Goal: Information Seeking & Learning: Find specific fact

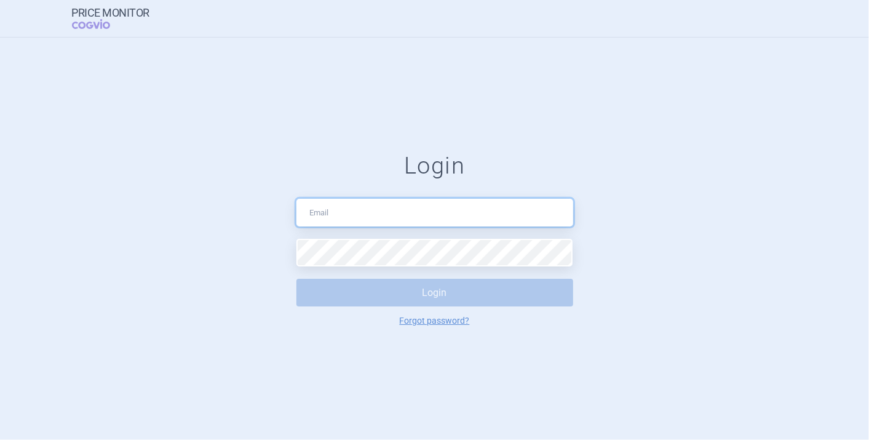
click at [417, 202] on input "text" at bounding box center [434, 213] width 277 height 28
type input "[PERSON_NAME][EMAIL_ADDRESS][DOMAIN_NAME]"
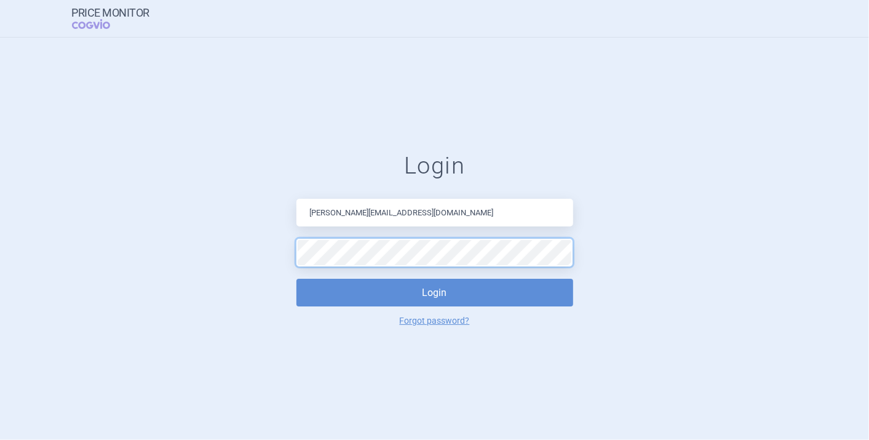
click at [296, 279] on button "Login" at bounding box center [434, 293] width 277 height 28
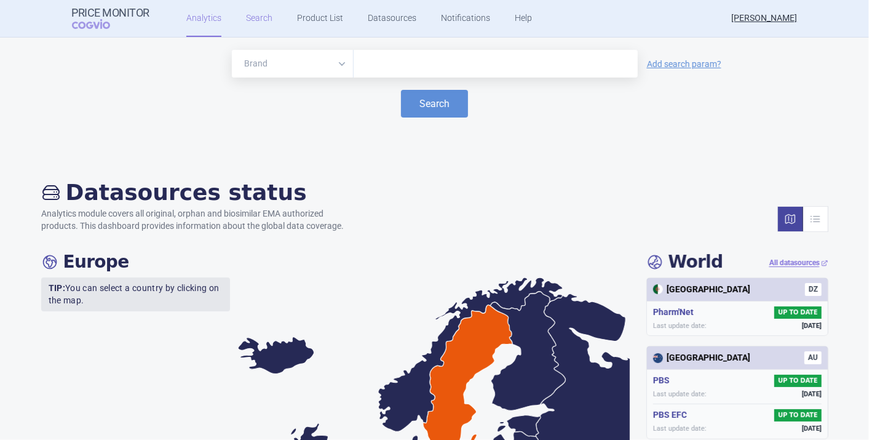
click at [261, 23] on link "Search" at bounding box center [259, 18] width 26 height 37
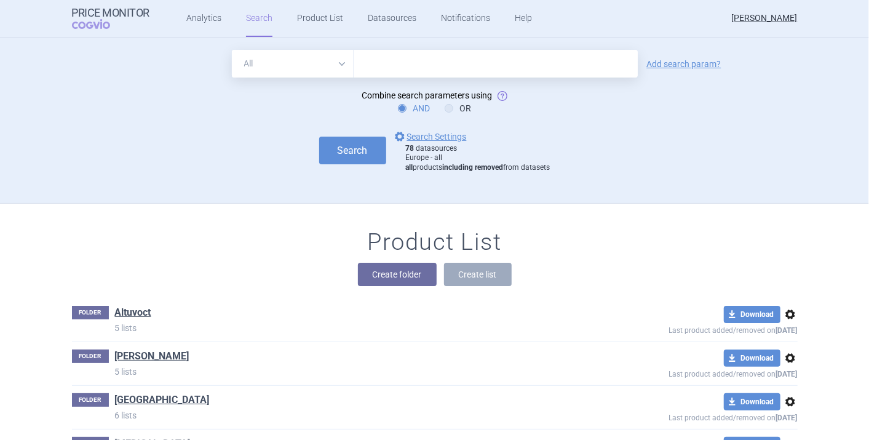
click at [421, 68] on input "text" at bounding box center [496, 64] width 284 height 28
type input "aspaveli"
click at [339, 73] on select "All Brand Name ATC Company Active Substance Country Newer than" at bounding box center [293, 64] width 122 height 28
select select "brandName"
click at [232, 50] on select "All Brand Name ATC Company Active Substance Country Newer than" at bounding box center [293, 64] width 122 height 28
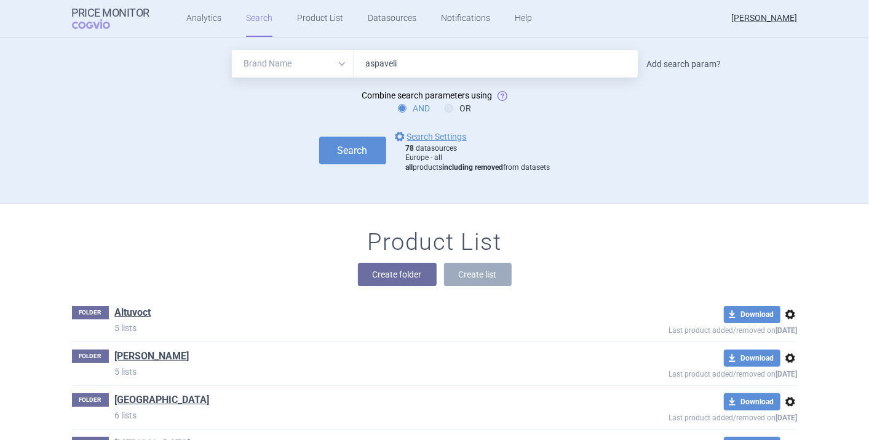
click at [678, 66] on link "Add search param?" at bounding box center [684, 64] width 74 height 9
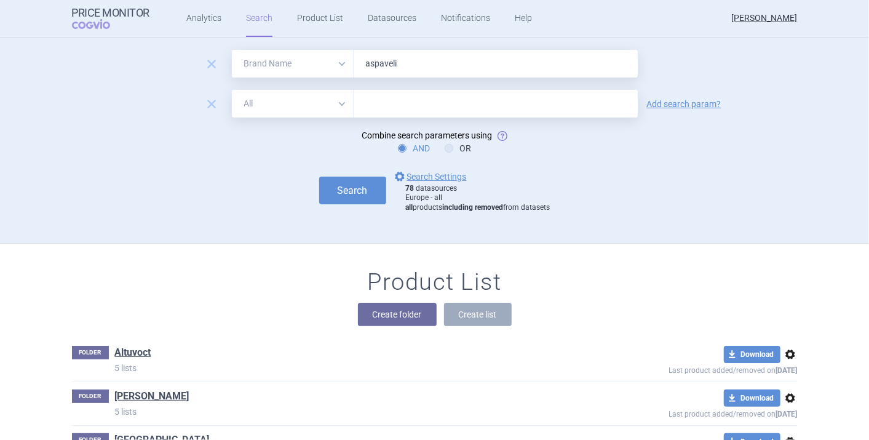
click at [334, 109] on select "All Brand Name ATC Company Active Substance Country Newer than" at bounding box center [293, 104] width 122 height 28
select select "country"
click at [232, 90] on select "All Brand Name ATC Company Active Substance Country Newer than" at bounding box center [293, 104] width 122 height 28
click at [395, 100] on input "text" at bounding box center [496, 104] width 272 height 16
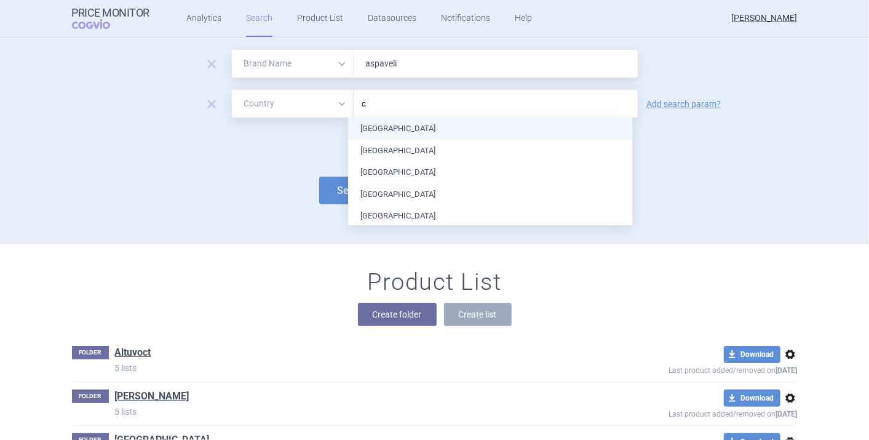
type input "ch"
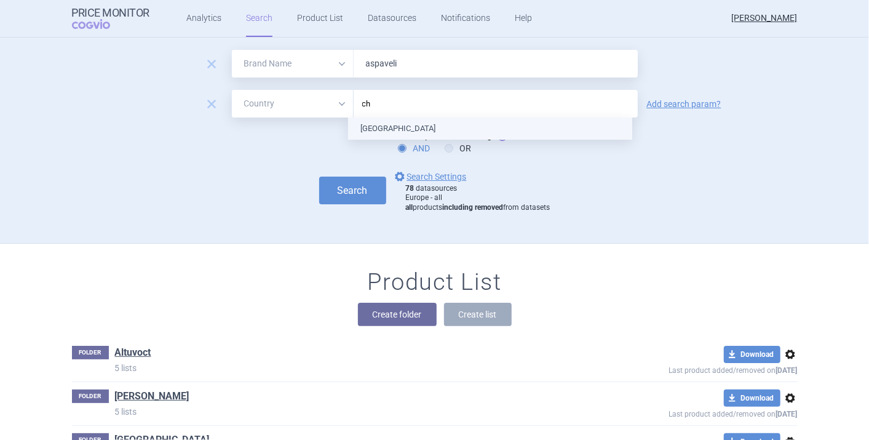
click at [416, 133] on ul "[GEOGRAPHIC_DATA]" at bounding box center [490, 128] width 284 height 22
type input "s"
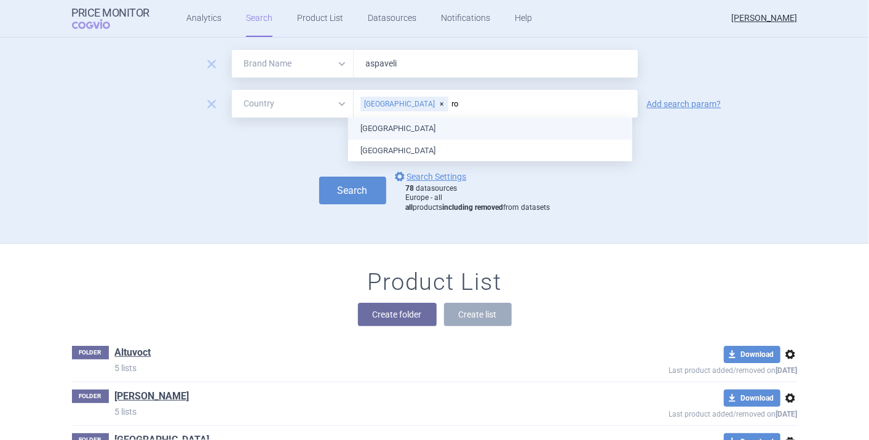
type input "rom"
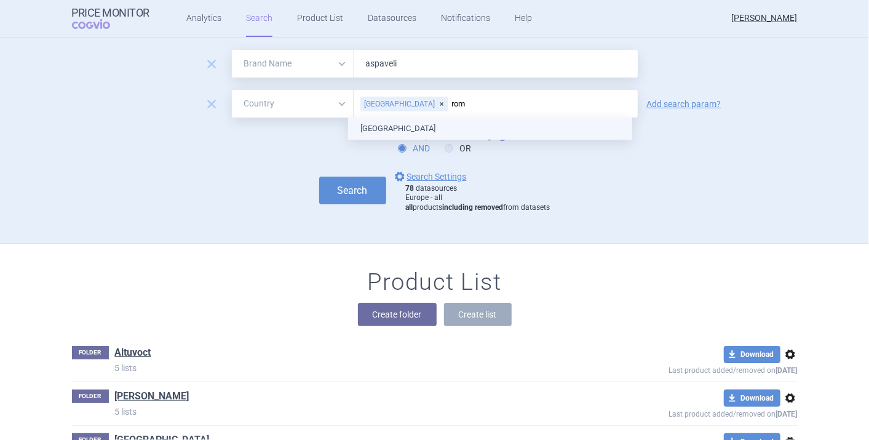
click at [378, 130] on ul "[GEOGRAPHIC_DATA]" at bounding box center [490, 128] width 284 height 22
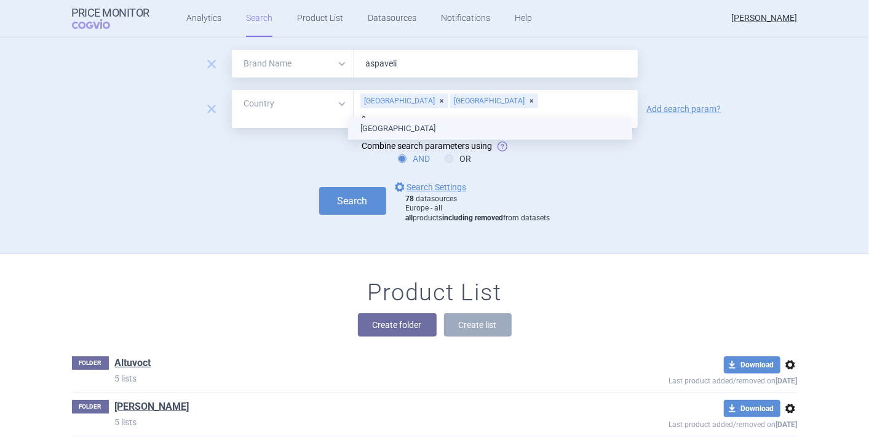
type input "se"
click at [378, 130] on ul "[GEOGRAPHIC_DATA]" at bounding box center [490, 128] width 284 height 22
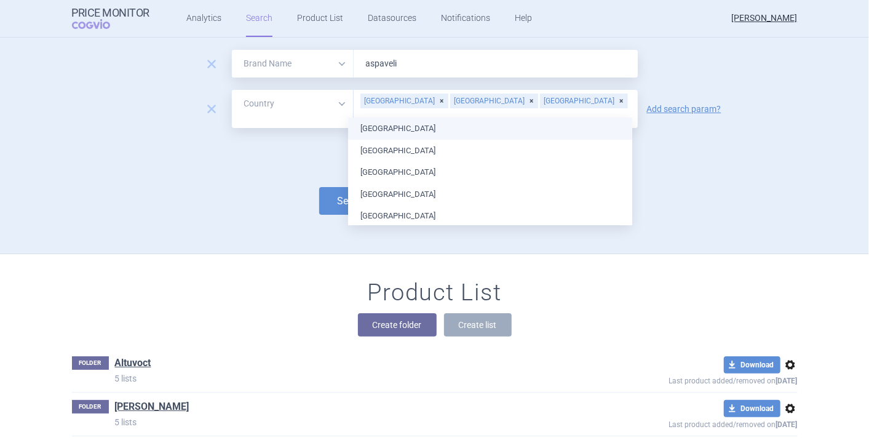
click at [269, 223] on div "remove All Brand Name ATC Company Active Substance Country Newer than aspaveli …" at bounding box center [434, 152] width 775 height 204
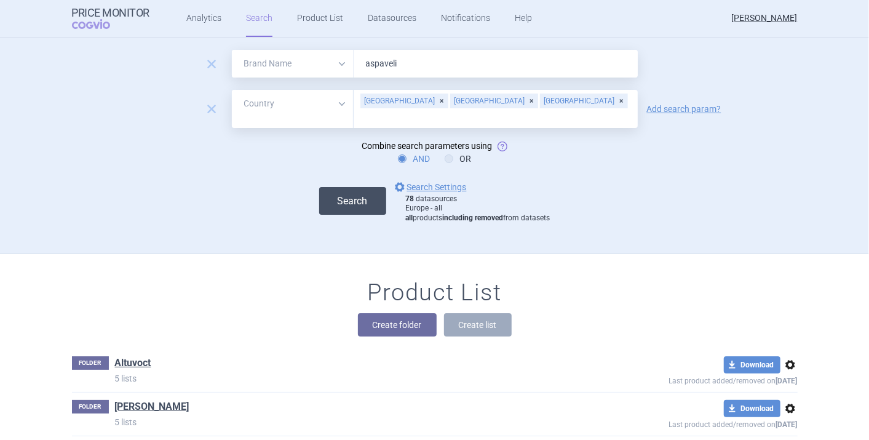
click at [340, 197] on button "Search" at bounding box center [352, 201] width 67 height 28
select select "brandName"
select select "country"
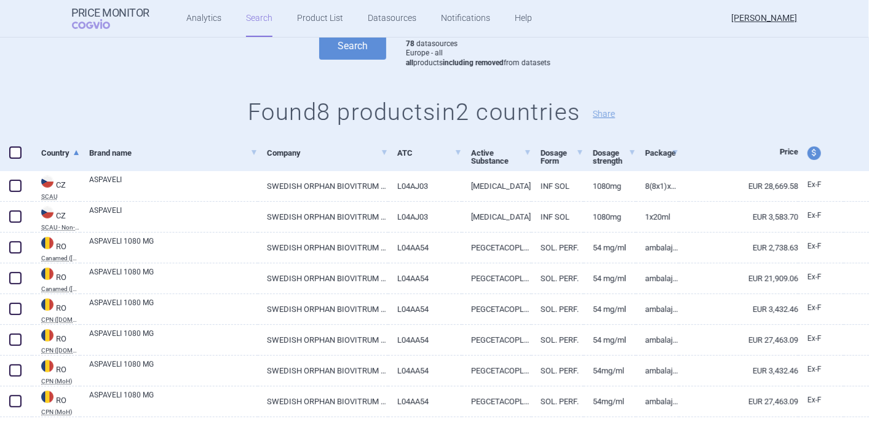
scroll to position [196, 0]
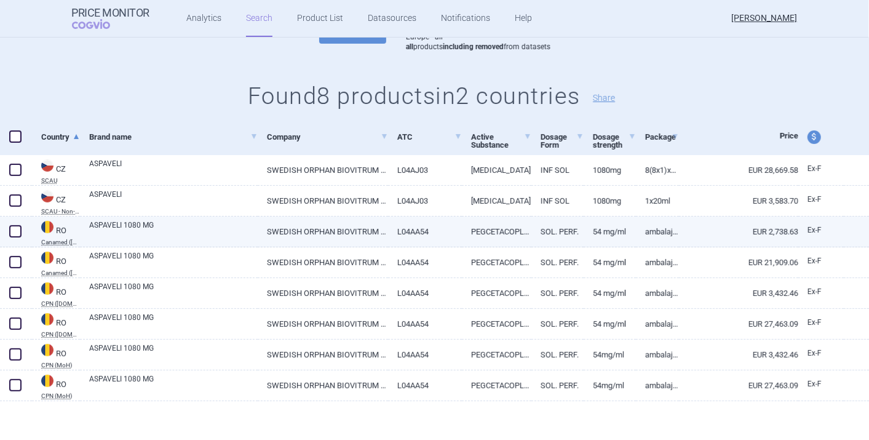
click at [704, 236] on link "EUR 2,738.63" at bounding box center [738, 231] width 119 height 30
select select "EUR"
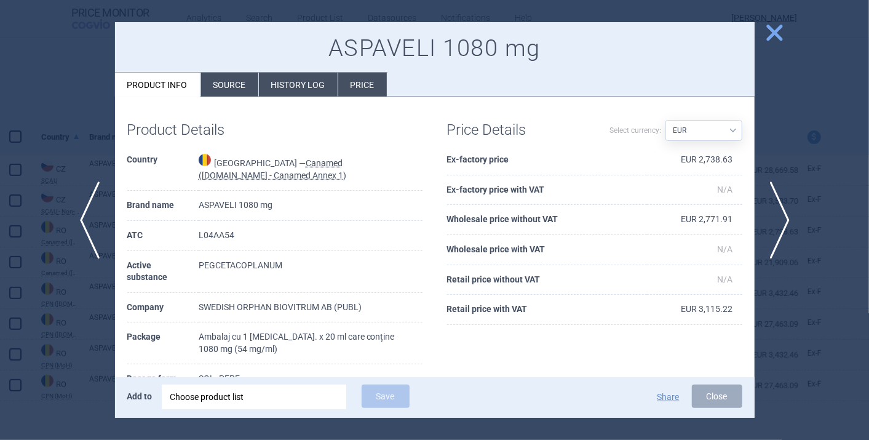
click at [775, 32] on span "close" at bounding box center [775, 33] width 22 height 22
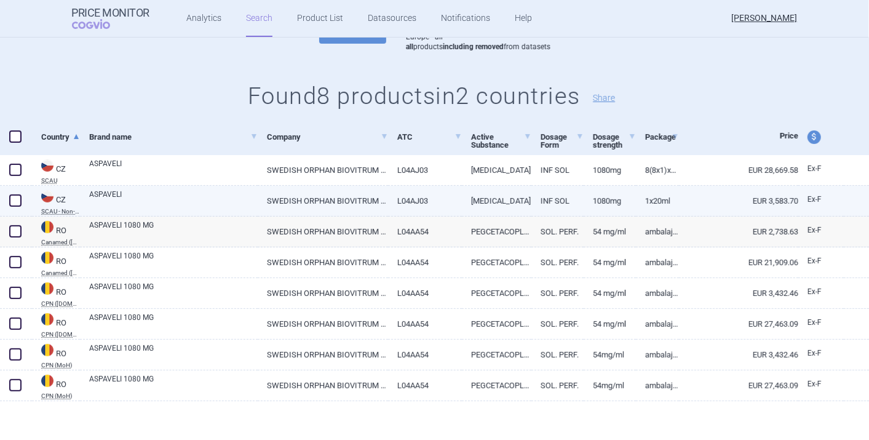
click at [363, 205] on link "SWEDISH ORPHAN BIOVITRUM AB (PUBL), [GEOGRAPHIC_DATA]" at bounding box center [323, 201] width 130 height 30
select select "EUR"
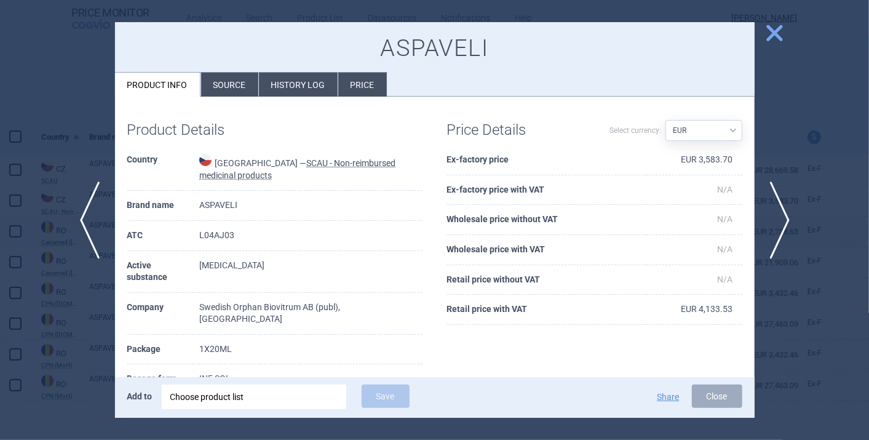
click at [710, 157] on td "EUR 3,583.70" at bounding box center [694, 160] width 95 height 30
copy td "3,583.70"
click at [777, 30] on span "close" at bounding box center [775, 33] width 22 height 22
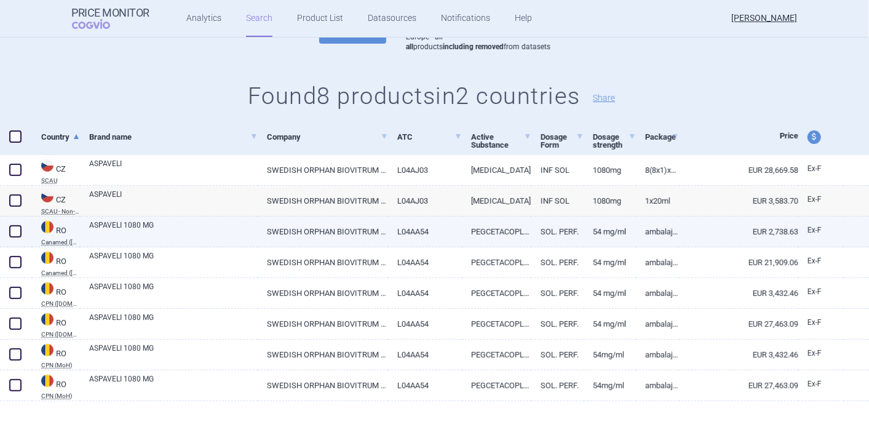
click at [687, 235] on link "EUR 2,738.63" at bounding box center [738, 231] width 119 height 30
select select "EUR"
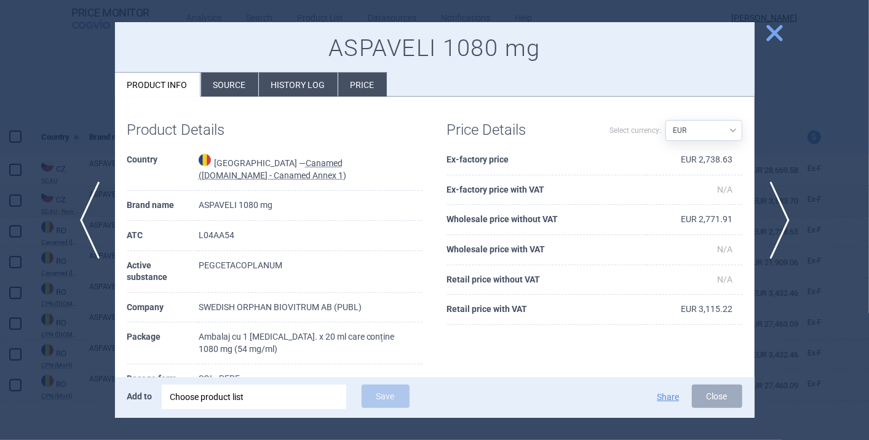
click at [694, 219] on td "EUR 2,771.91" at bounding box center [694, 220] width 95 height 30
copy td "2,771.91"
click at [714, 398] on button "Close" at bounding box center [717, 395] width 50 height 23
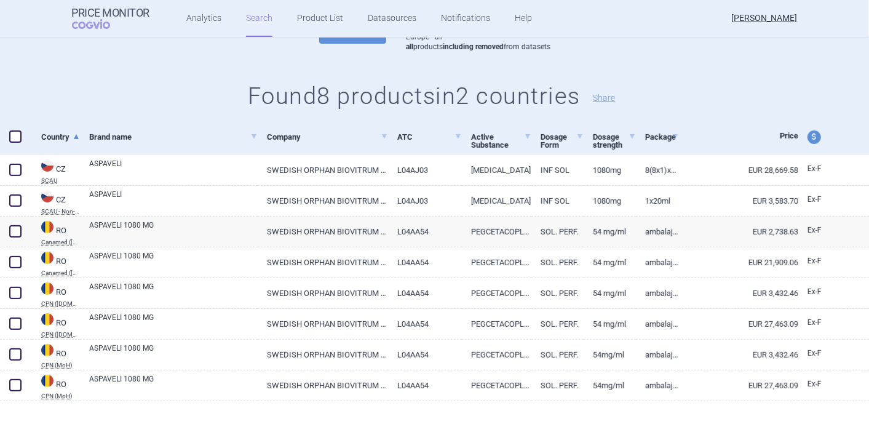
click at [15, 128] on span at bounding box center [15, 136] width 18 height 18
checkbox input "true"
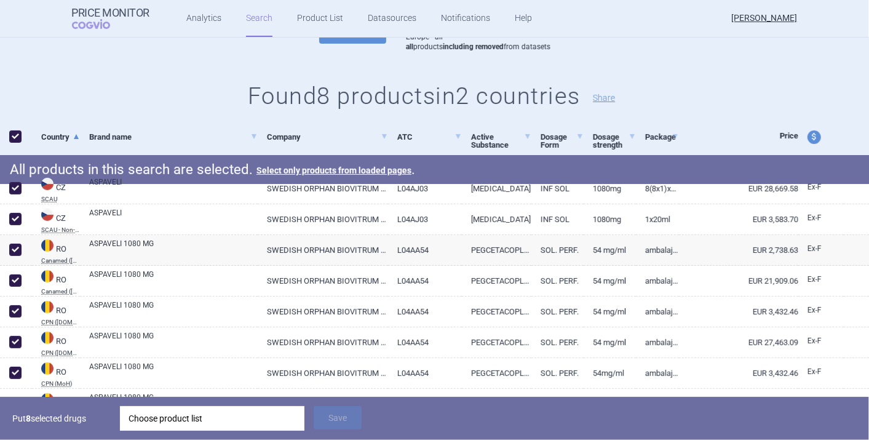
click at [232, 416] on div "Choose product list" at bounding box center [211, 418] width 167 height 25
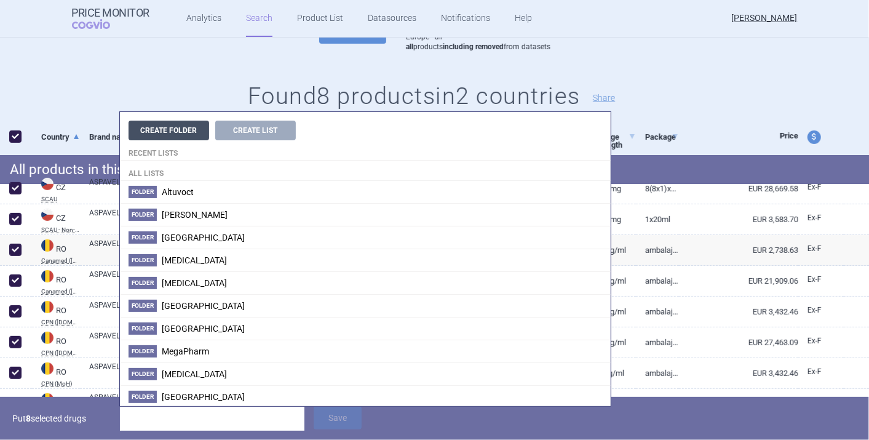
click at [188, 128] on button "Create Folder" at bounding box center [168, 131] width 81 height 20
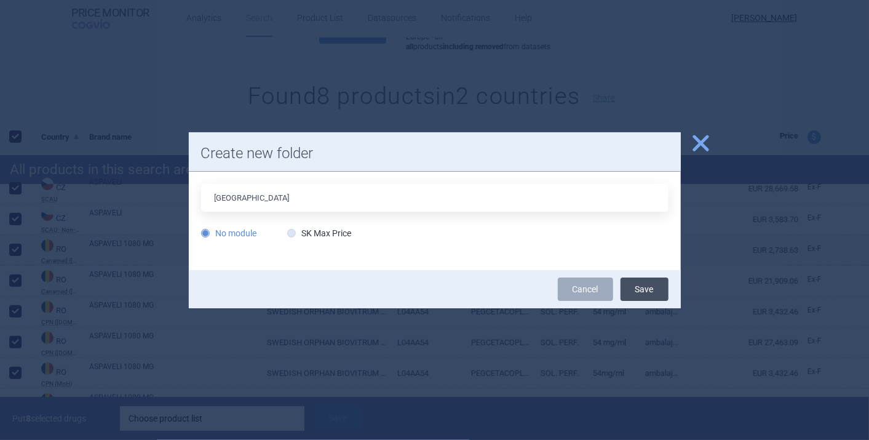
type input "[GEOGRAPHIC_DATA]"
click at [649, 290] on button "Save" at bounding box center [644, 288] width 48 height 23
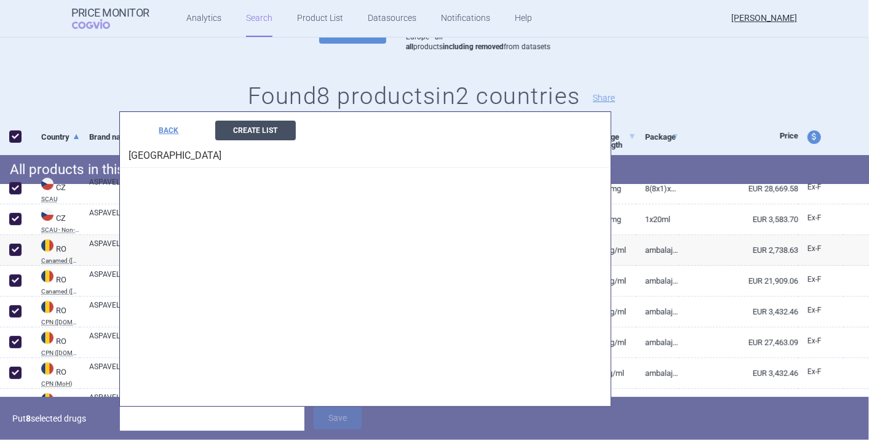
click at [256, 133] on button "Create List" at bounding box center [255, 131] width 81 height 20
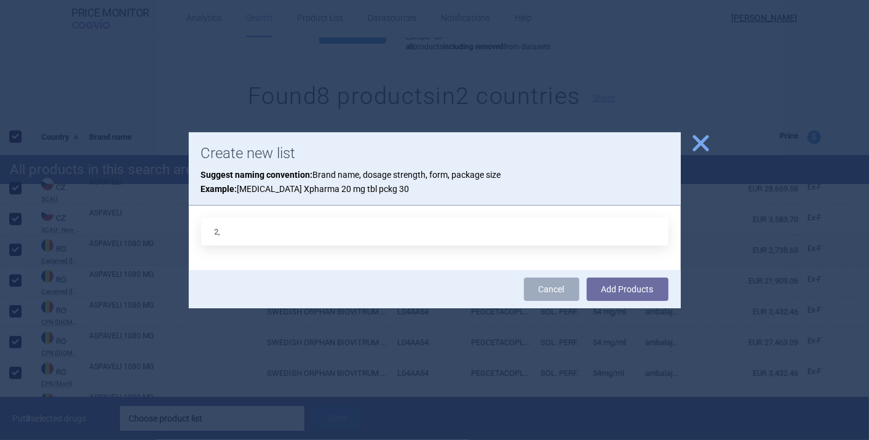
type input "2"
type input "Aspaveli CG referentne zemlje"
click at [618, 293] on button "Add Products" at bounding box center [628, 288] width 82 height 23
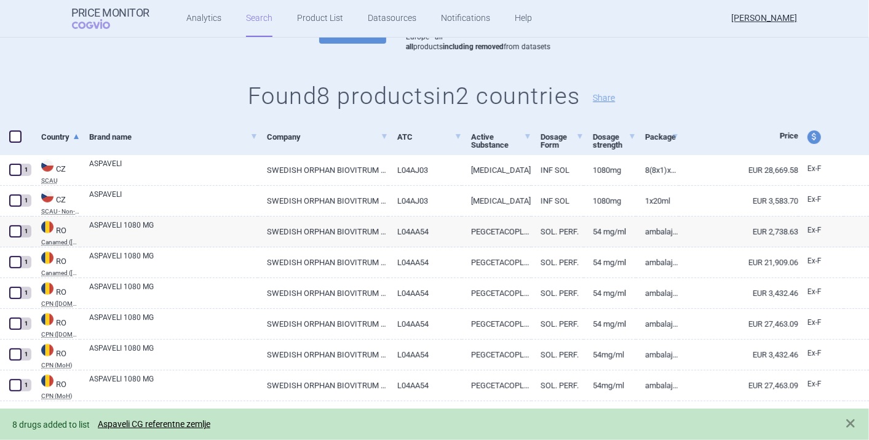
click at [14, 133] on span at bounding box center [15, 136] width 12 height 12
checkbox input "true"
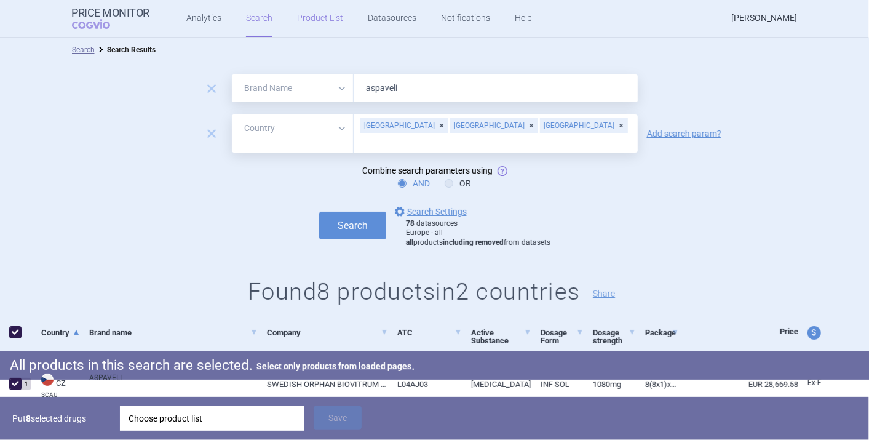
click at [319, 22] on link "Product List" at bounding box center [320, 18] width 46 height 37
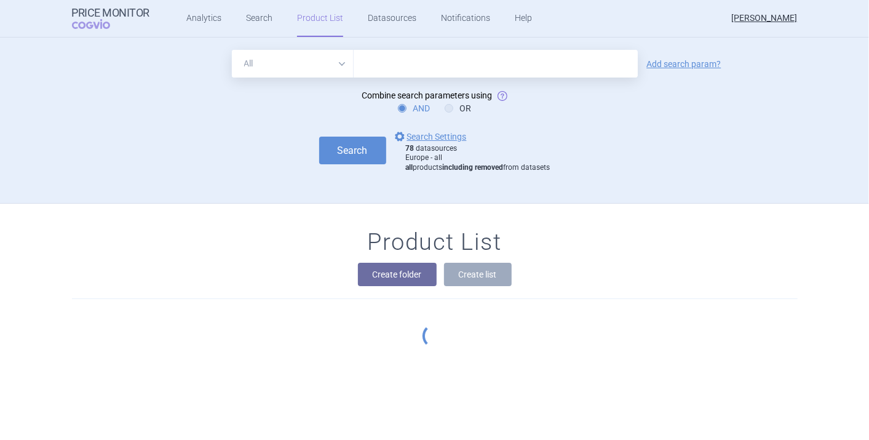
scroll to position [166, 0]
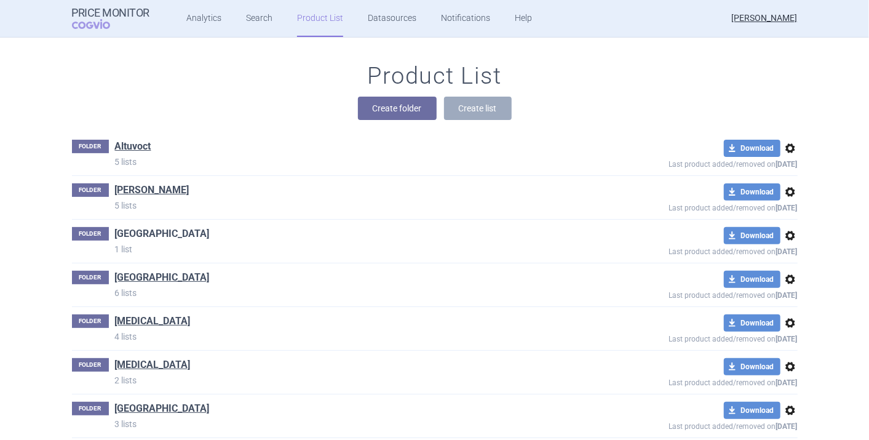
click at [128, 234] on link "[GEOGRAPHIC_DATA]" at bounding box center [162, 234] width 95 height 14
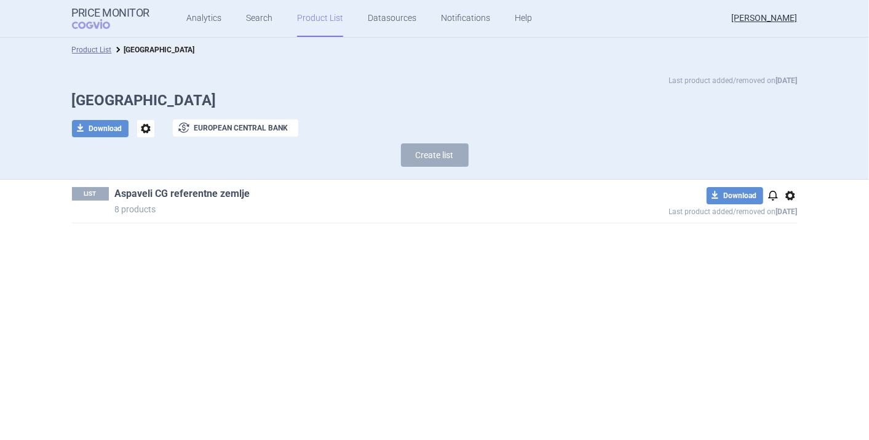
click at [209, 197] on link "Aspaveli CG referentne zemlje" at bounding box center [182, 194] width 135 height 14
click at [738, 198] on button "download Download" at bounding box center [734, 195] width 57 height 17
select select "EUR"
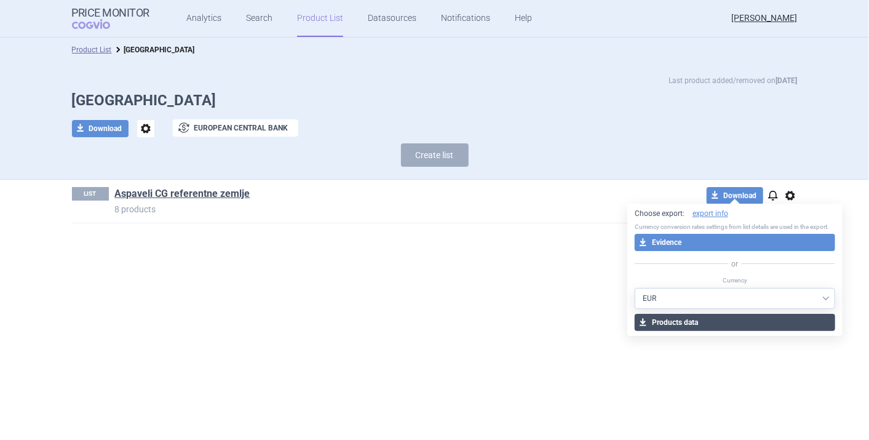
click at [691, 322] on button "download Products data" at bounding box center [735, 322] width 200 height 17
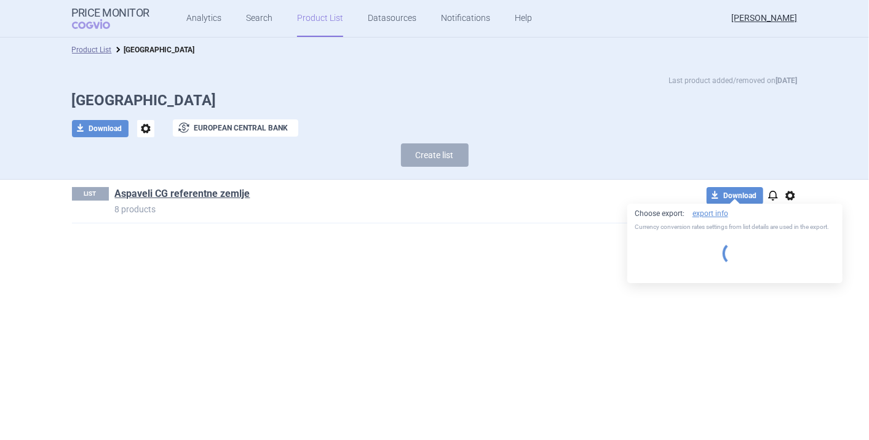
select select "EUR"
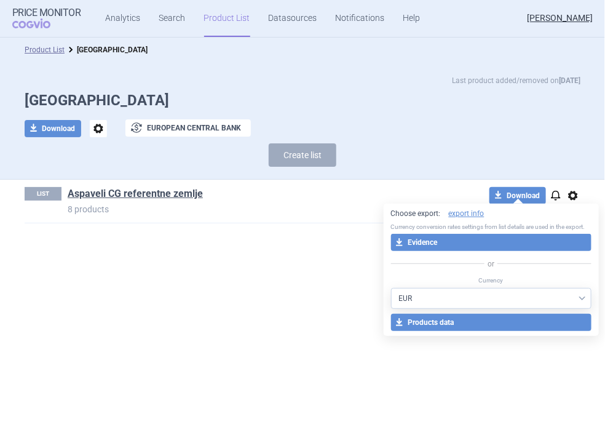
click at [284, 278] on section "Product List Crna Gora Last product added/removed on [DATE] Crna Gora download …" at bounding box center [302, 239] width 605 height 402
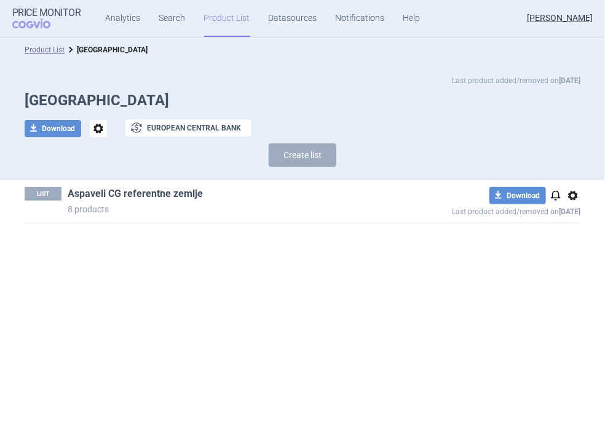
click at [161, 188] on link "Aspaveli CG referentne zemlje" at bounding box center [135, 194] width 135 height 14
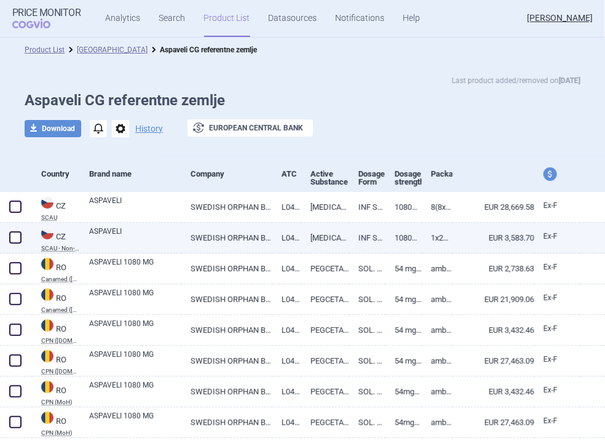
drag, startPoint x: 419, startPoint y: 241, endPoint x: 345, endPoint y: 239, distance: 73.8
click at [349, 239] on link "INF SOL" at bounding box center [367, 238] width 36 height 30
select select "EUR"
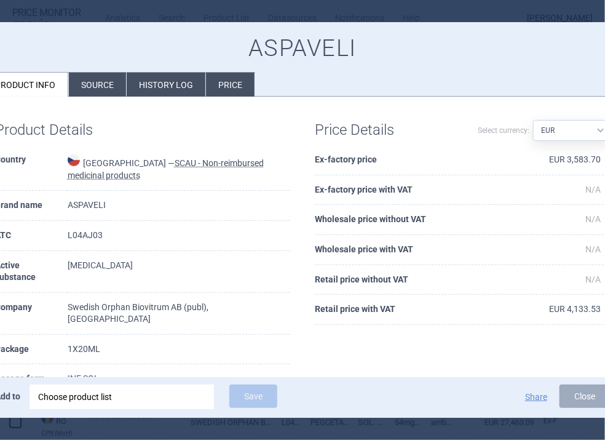
click at [581, 304] on td "EUR 4,133.53" at bounding box center [562, 310] width 95 height 30
copy td "4,133.53"
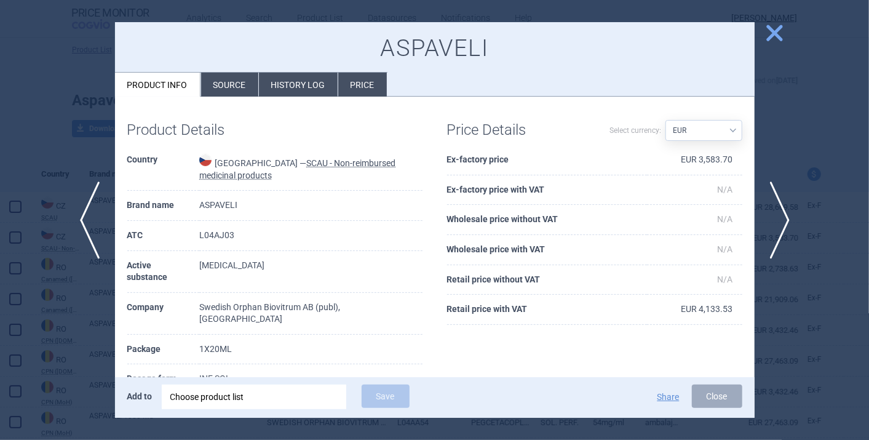
click at [93, 111] on div at bounding box center [434, 220] width 869 height 440
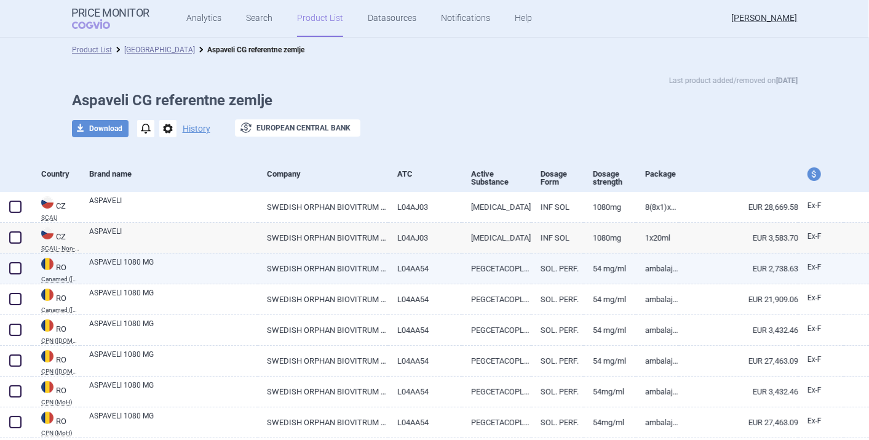
click at [573, 265] on link "SOL. PERF." at bounding box center [557, 268] width 52 height 30
select select "EUR"
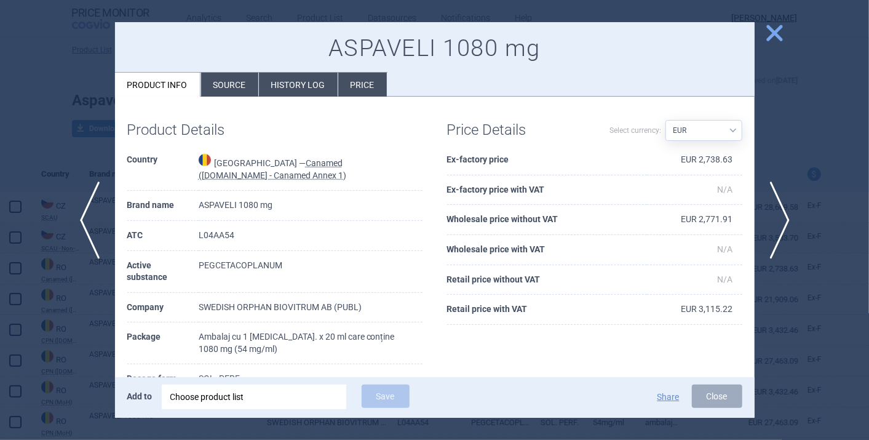
click at [227, 90] on li "Source" at bounding box center [229, 85] width 57 height 24
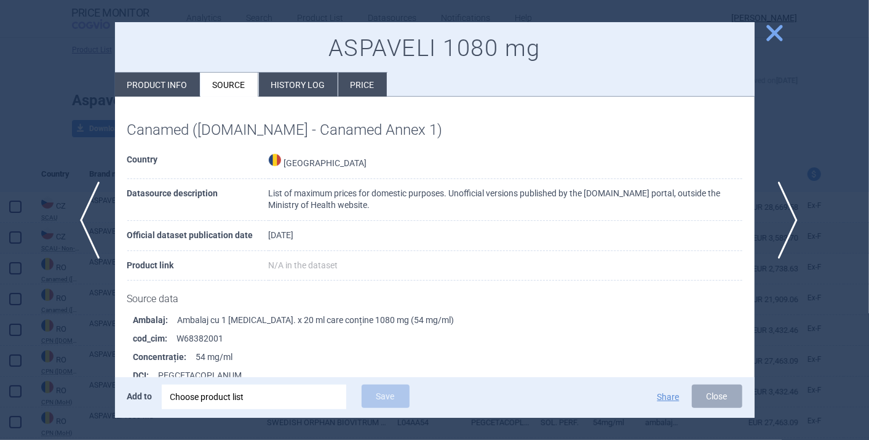
click at [786, 210] on span "next" at bounding box center [784, 219] width 28 height 77
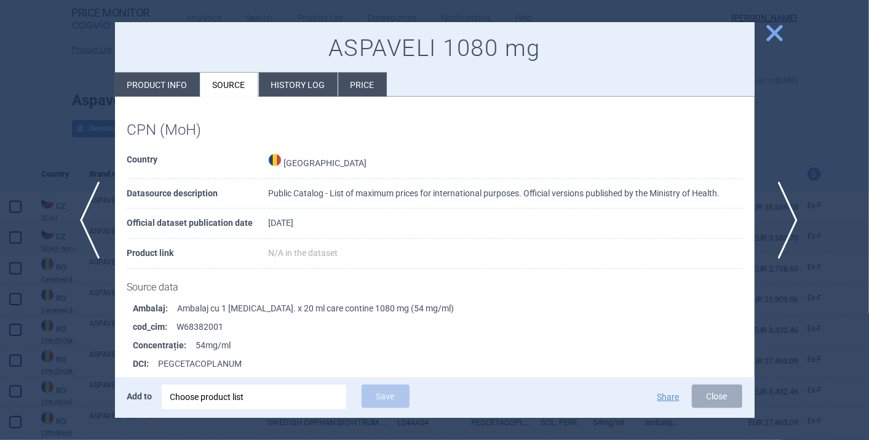
click at [786, 210] on span "next" at bounding box center [784, 219] width 28 height 77
click at [89, 221] on span "previous" at bounding box center [86, 219] width 28 height 77
click at [776, 213] on span "next" at bounding box center [784, 219] width 28 height 77
click at [92, 218] on span "previous" at bounding box center [86, 219] width 28 height 77
click at [84, 223] on span "previous" at bounding box center [86, 219] width 28 height 77
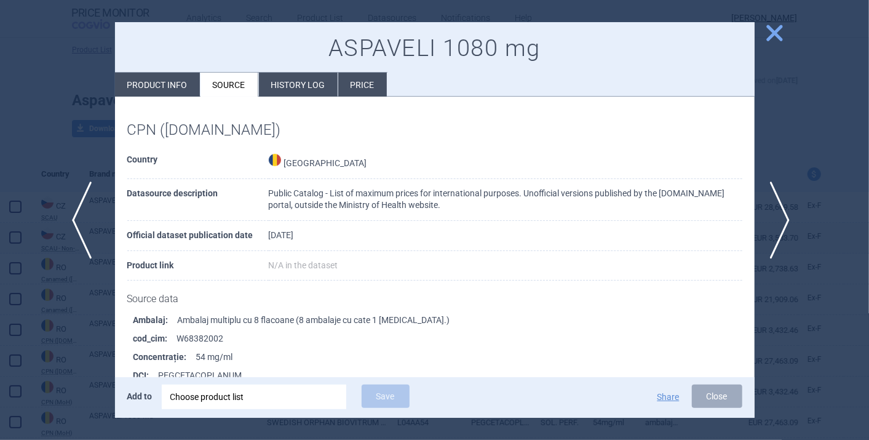
click at [84, 223] on span "previous" at bounding box center [86, 219] width 28 height 77
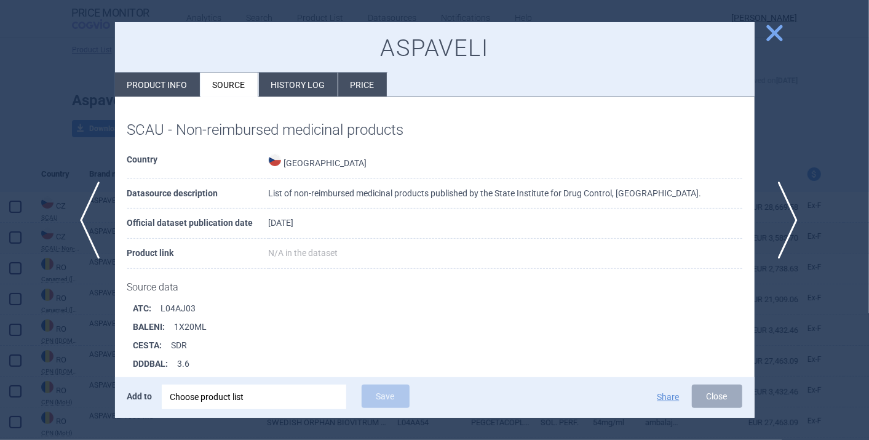
click at [786, 216] on span "next" at bounding box center [784, 219] width 28 height 77
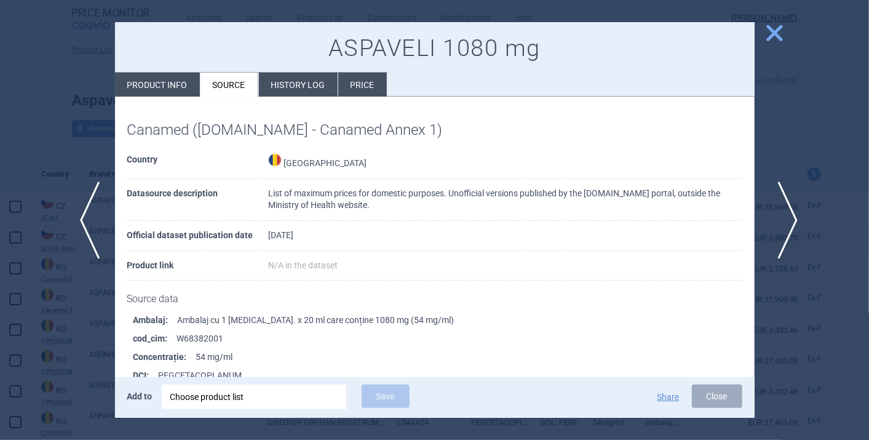
click at [786, 216] on span "next" at bounding box center [784, 219] width 28 height 77
click at [778, 236] on span "next" at bounding box center [784, 219] width 28 height 77
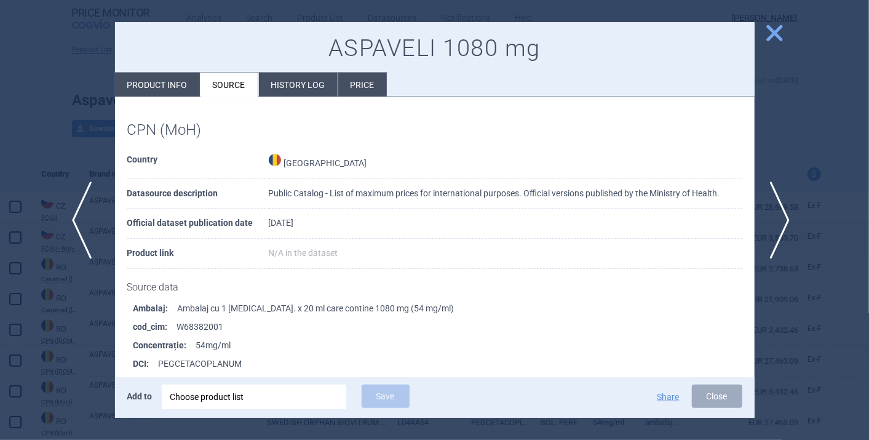
click at [81, 226] on span "previous" at bounding box center [86, 219] width 28 height 77
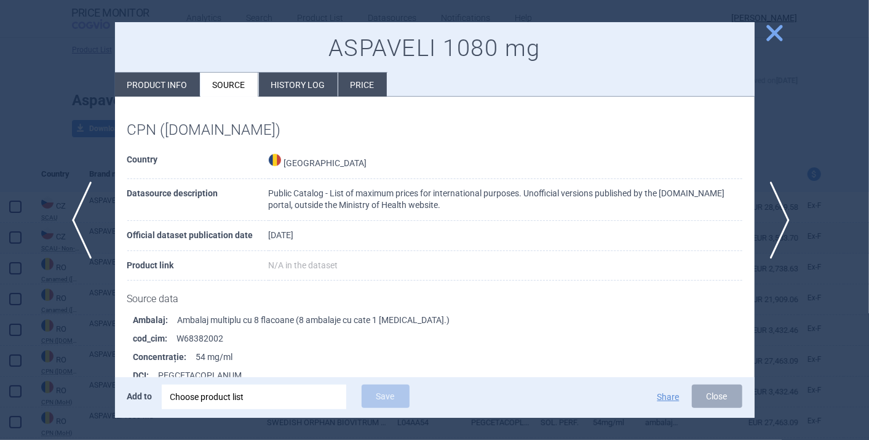
click at [85, 225] on span "previous" at bounding box center [86, 219] width 28 height 77
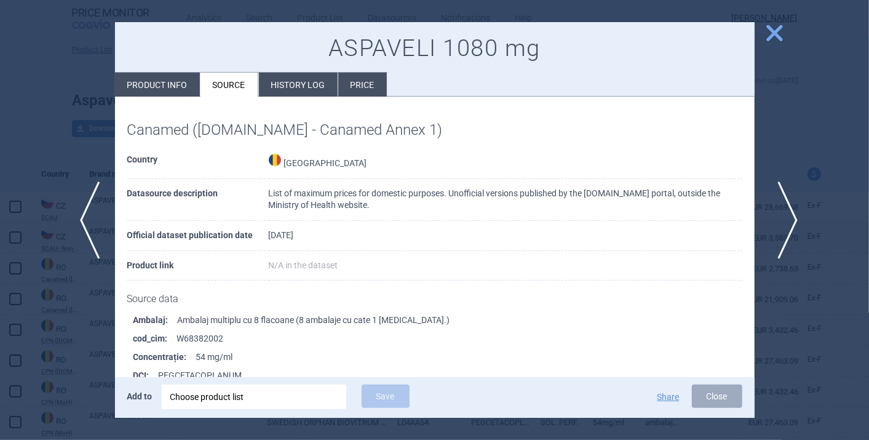
click at [785, 215] on span "next" at bounding box center [784, 219] width 28 height 77
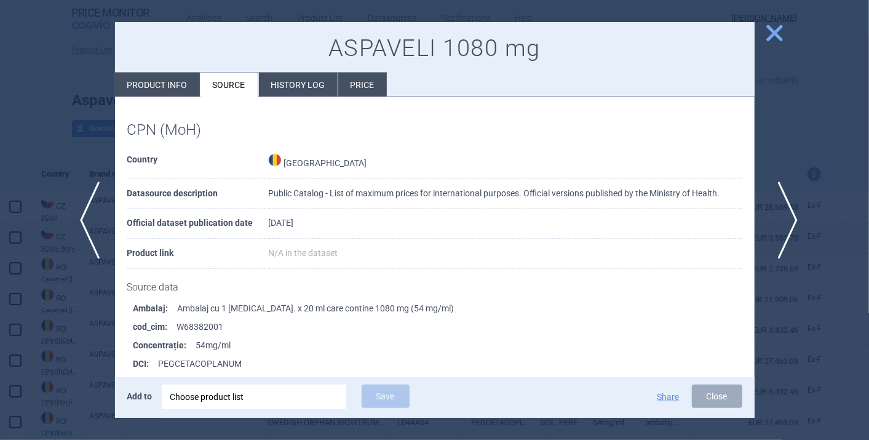
click at [785, 215] on span "next" at bounding box center [784, 219] width 28 height 77
click at [97, 233] on span "previous" at bounding box center [86, 219] width 28 height 77
click at [165, 89] on li "Product info" at bounding box center [157, 85] width 85 height 24
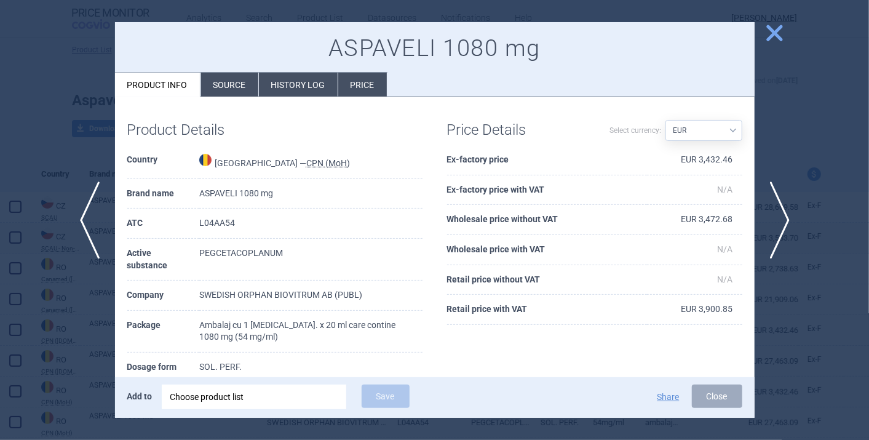
click at [709, 219] on td "EUR 3,472.68" at bounding box center [694, 220] width 95 height 30
copy td "3,472.68"
click at [227, 223] on td "L04AA54" at bounding box center [310, 223] width 223 height 30
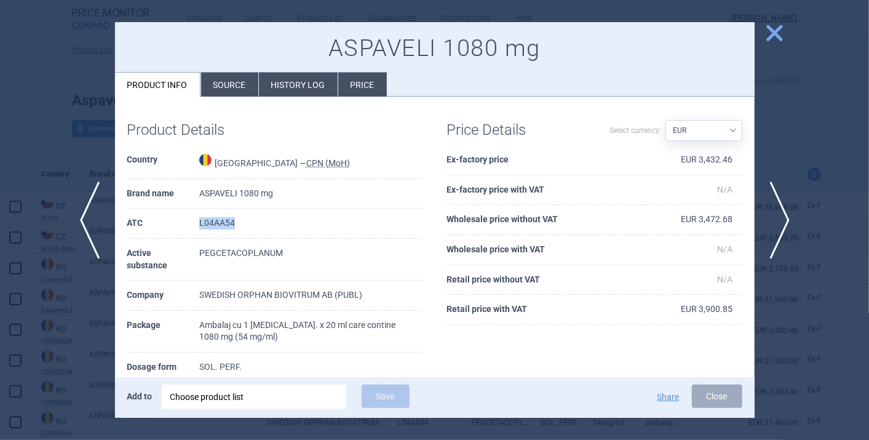
copy td "L04AA54"
click at [93, 223] on span "previous" at bounding box center [86, 219] width 28 height 77
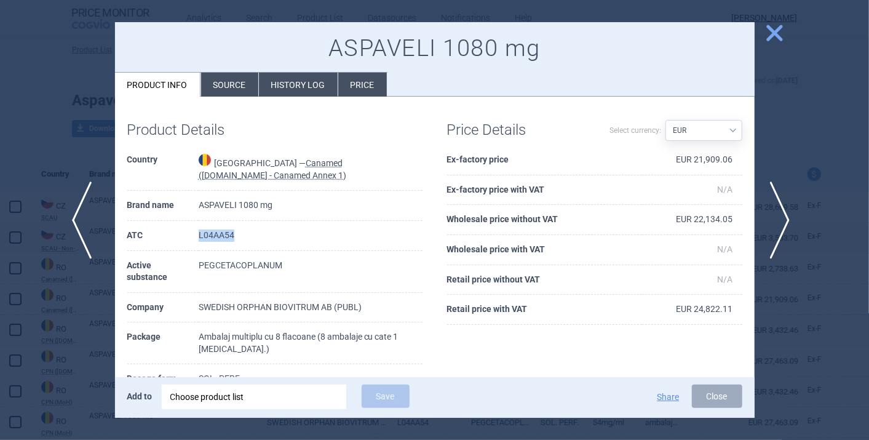
click at [93, 223] on span "previous" at bounding box center [86, 219] width 28 height 77
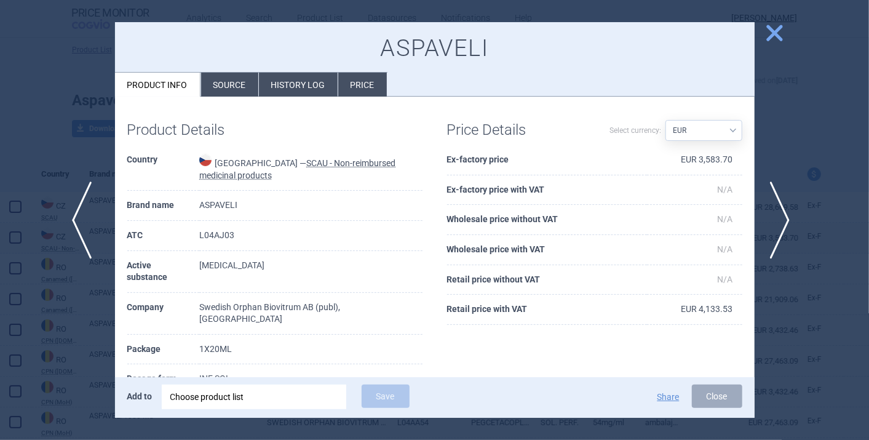
click at [93, 223] on span "previous" at bounding box center [86, 219] width 28 height 77
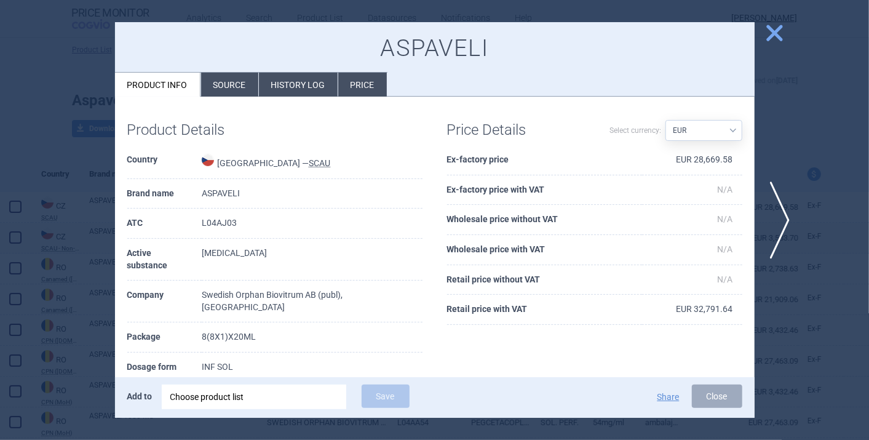
click at [250, 256] on td "[MEDICAL_DATA]" at bounding box center [312, 260] width 220 height 42
copy td "[MEDICAL_DATA]"
click at [723, 135] on select "Source AED AUD BGN BHD [PERSON_NAME] BRL CAD CHF CNY COP CZK DKK DZD EUR GBP HU…" at bounding box center [703, 130] width 77 height 21
select select "CZK"
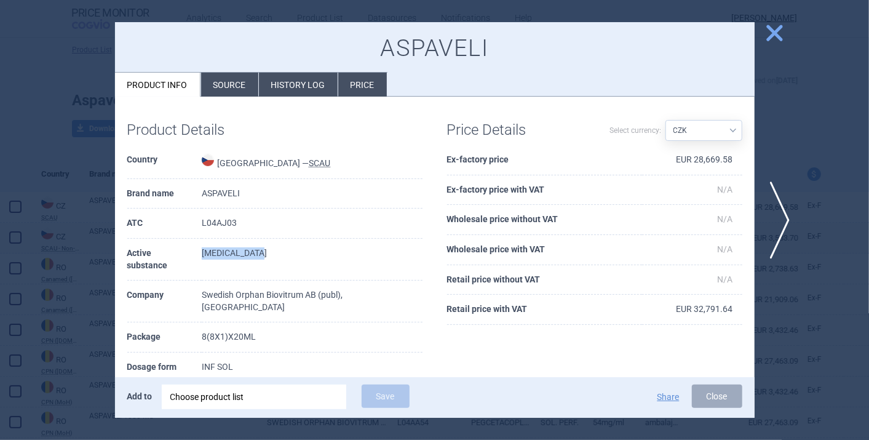
click at [665, 120] on select "Source AED AUD BGN BHD [PERSON_NAME] BRL CAD CHF CNY COP CZK DKK DZD EUR GBP HU…" at bounding box center [703, 130] width 77 height 21
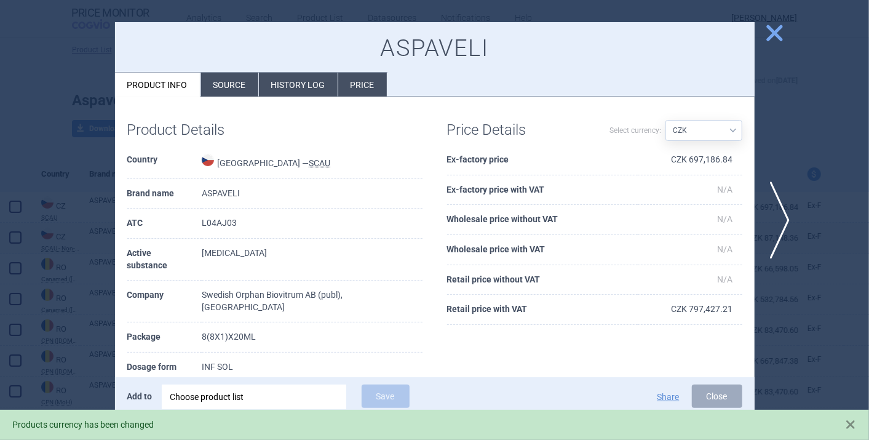
click at [706, 307] on td "CZK 797,427.21" at bounding box center [690, 310] width 105 height 30
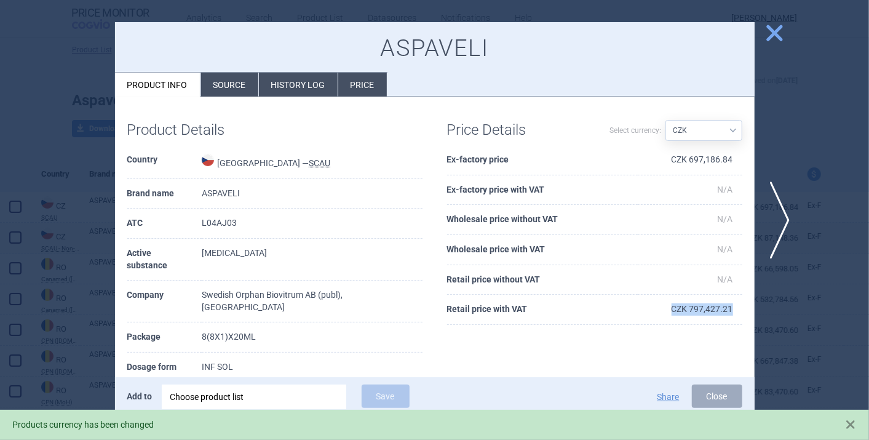
drag, startPoint x: 706, startPoint y: 307, endPoint x: 666, endPoint y: 324, distance: 43.3
click at [666, 324] on div "Price Details Select currency: Source AED AUD BGN BHD [PERSON_NAME] BRL CAD CHF…" at bounding box center [595, 222] width 320 height 227
copy td "CZK 797,427.21"
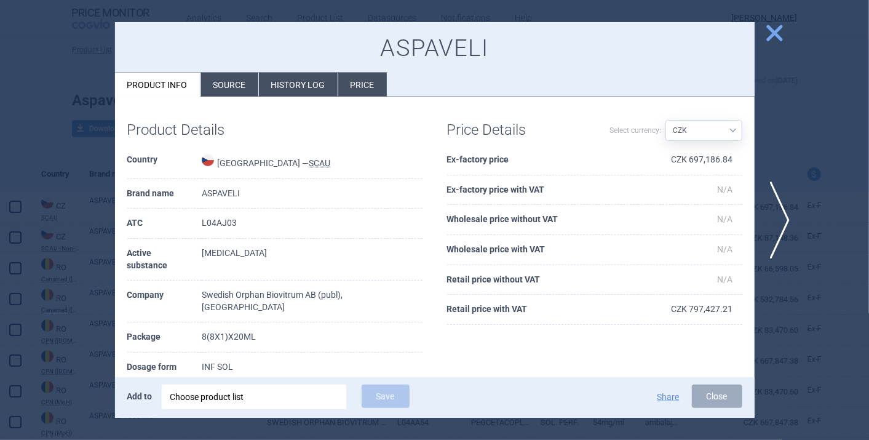
click at [765, 216] on div at bounding box center [434, 220] width 869 height 440
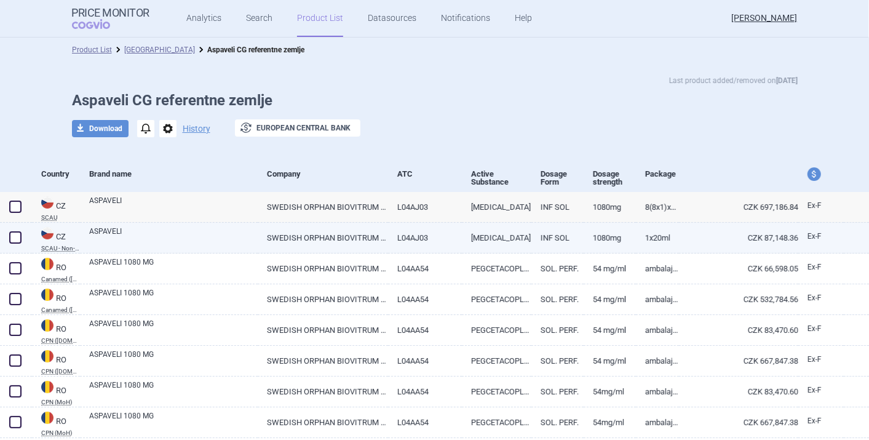
click at [468, 234] on link "[MEDICAL_DATA]" at bounding box center [496, 238] width 69 height 30
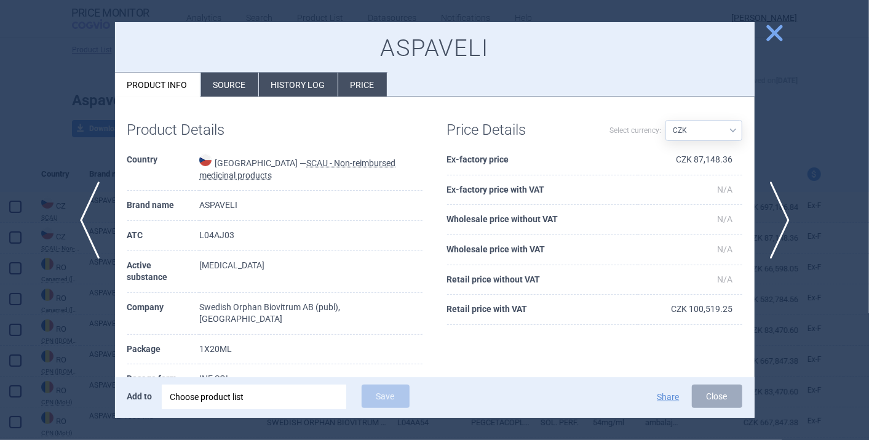
click at [695, 307] on td "CZK 100,519.25" at bounding box center [690, 310] width 105 height 30
copy td "CZK 100,519.25"
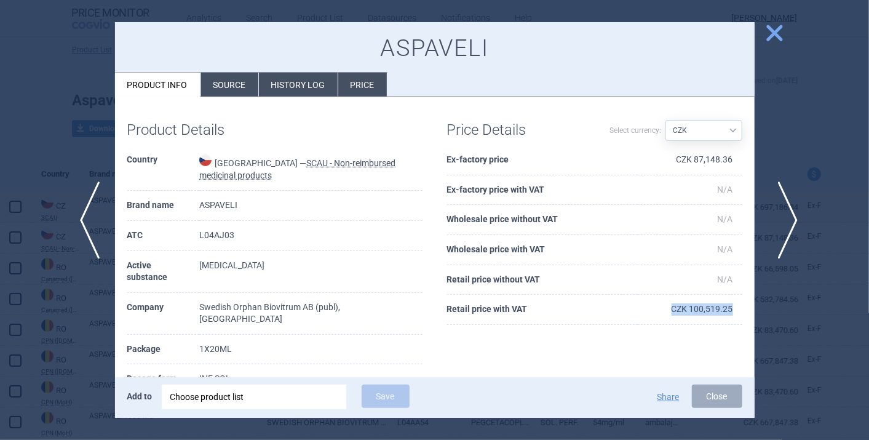
click at [783, 215] on span "next" at bounding box center [784, 219] width 28 height 77
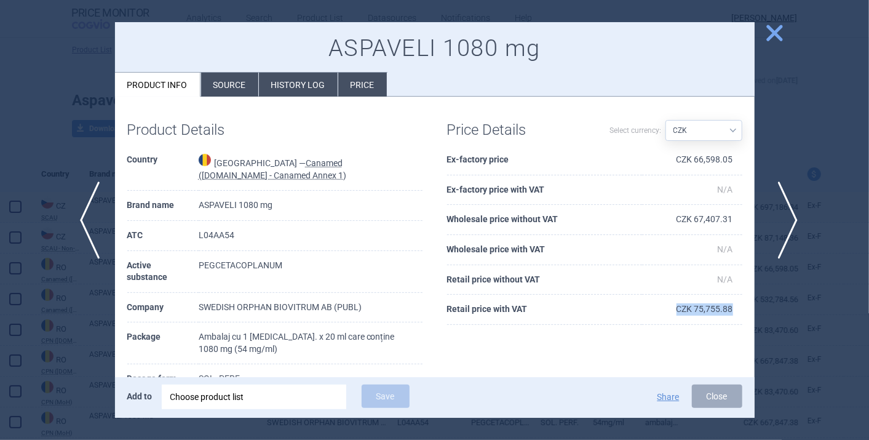
click at [783, 215] on span "next" at bounding box center [784, 219] width 28 height 77
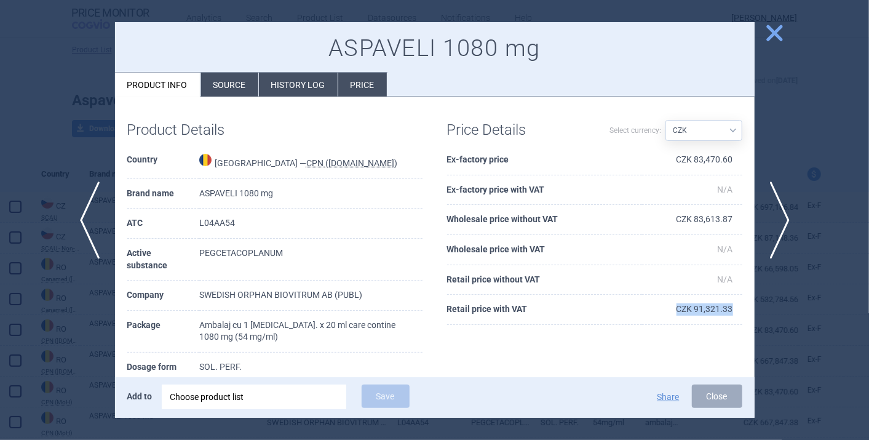
click at [713, 128] on select "Source AED AUD BGN BHD [PERSON_NAME] BRL CAD CHF CNY COP CZK DKK DZD EUR GBP HU…" at bounding box center [703, 130] width 77 height 21
click at [721, 132] on select "Source AED AUD BGN BHD [PERSON_NAME] BRL CAD CHF CNY COP CZK DKK DZD EUR GBP HU…" at bounding box center [703, 130] width 77 height 21
select select "[PERSON_NAME]"
click at [665, 120] on select "Source AED AUD BGN BHD [PERSON_NAME] BRL CAD CHF CNY COP CZK DKK DZD EUR GBP HU…" at bounding box center [703, 130] width 77 height 21
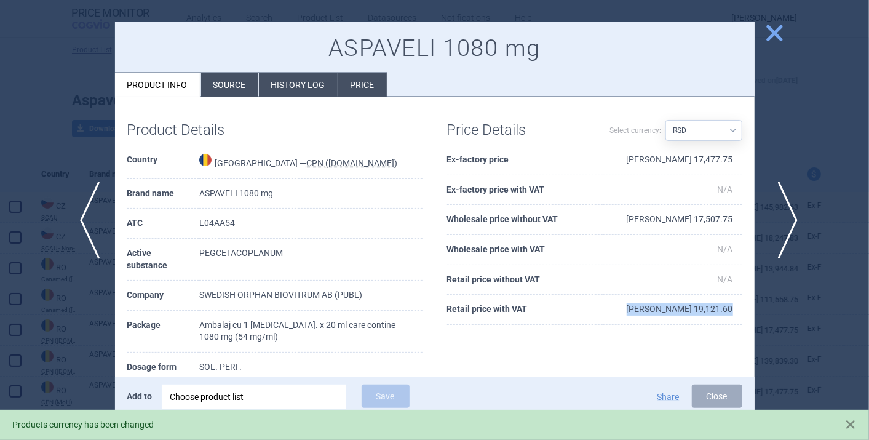
click at [787, 216] on span "next" at bounding box center [784, 219] width 28 height 77
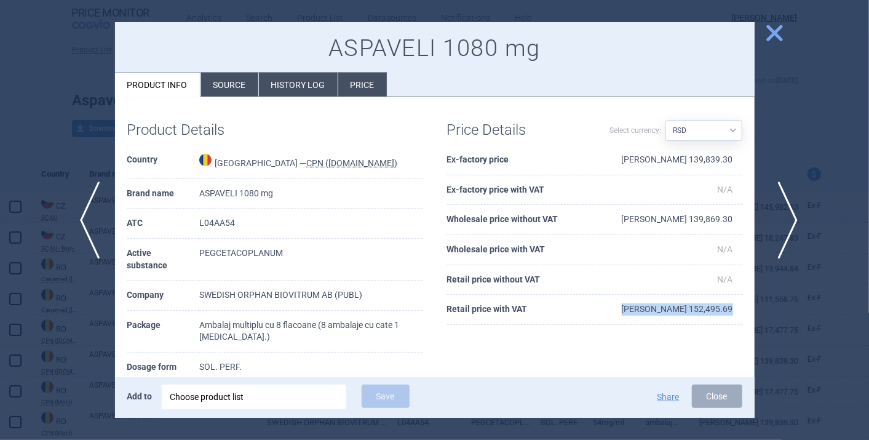
click at [787, 216] on span "next" at bounding box center [784, 219] width 28 height 77
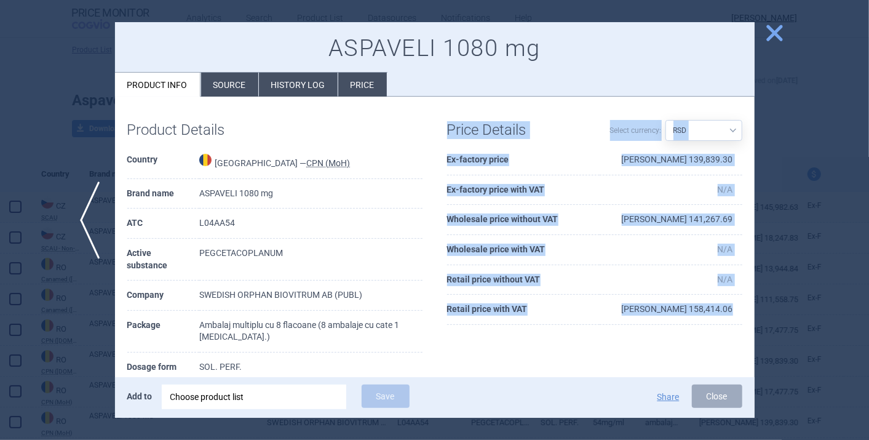
drag, startPoint x: 787, startPoint y: 216, endPoint x: 562, endPoint y: 319, distance: 247.6
click at [562, 439] on div "previous close ASPAVELI 1080 mg Product info Source History log Price Product D…" at bounding box center [434, 440] width 869 height 0
click at [562, 319] on th "Retail price with VAT" at bounding box center [523, 310] width 152 height 30
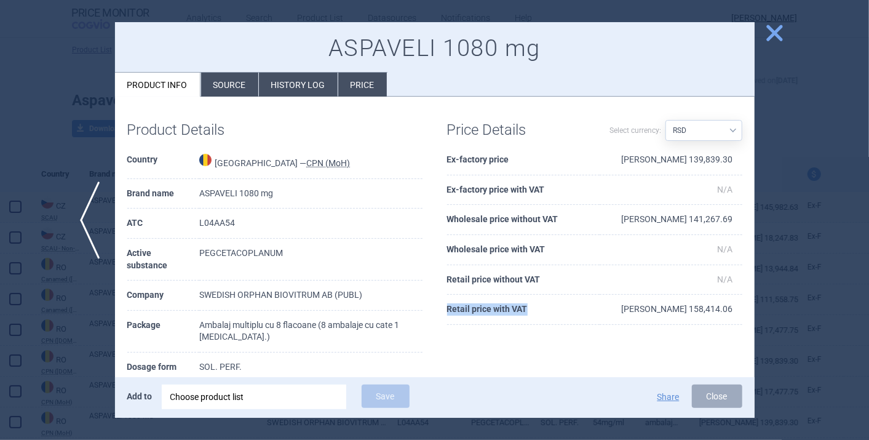
click at [562, 319] on th "Retail price with VAT" at bounding box center [523, 310] width 152 height 30
drag, startPoint x: 562, startPoint y: 319, endPoint x: 469, endPoint y: 358, distance: 100.6
click at [469, 358] on div "Product Details Country [GEOGRAPHIC_DATA] — CPN (MoH) Brand name ASPAVELI 1080 …" at bounding box center [434, 332] width 639 height 447
click at [77, 221] on span "previous" at bounding box center [86, 219] width 28 height 77
click at [699, 306] on td "[PERSON_NAME] 19,862.73" at bounding box center [673, 310] width 140 height 30
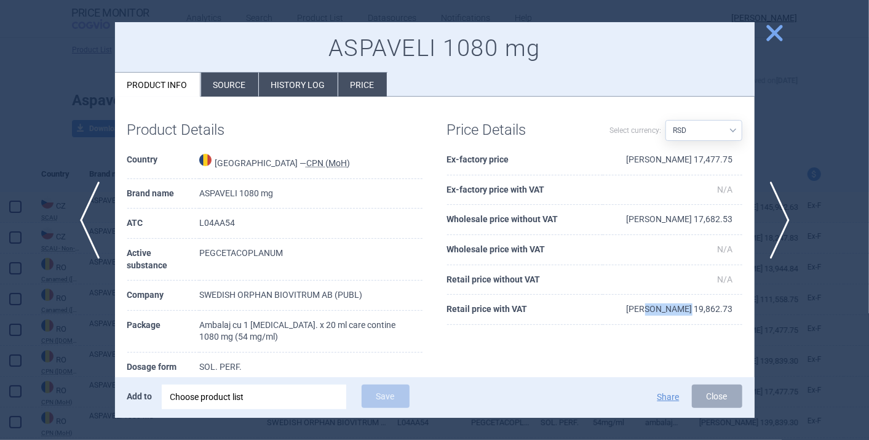
click at [699, 306] on td "[PERSON_NAME] 19,862.73" at bounding box center [673, 310] width 140 height 30
copy td "[PERSON_NAME] 19,862.73"
click at [699, 213] on td "[PERSON_NAME] 17,682.53" at bounding box center [673, 220] width 140 height 30
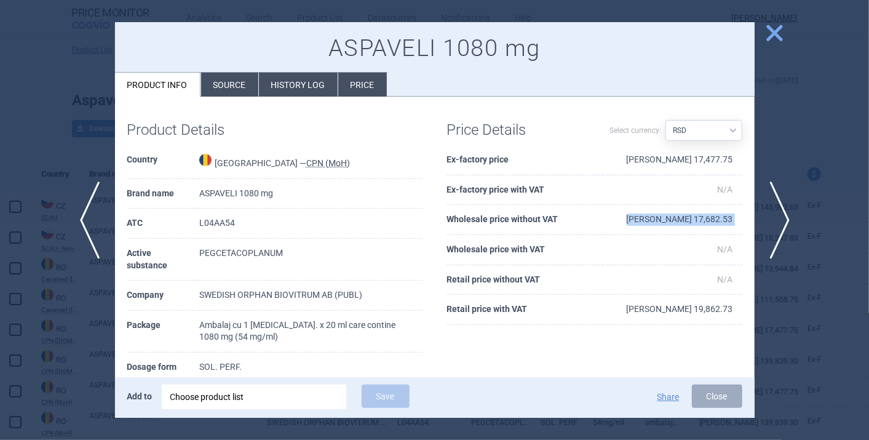
click at [699, 213] on td "[PERSON_NAME] 17,682.53" at bounding box center [673, 220] width 140 height 30
click at [771, 36] on span "close" at bounding box center [775, 33] width 22 height 22
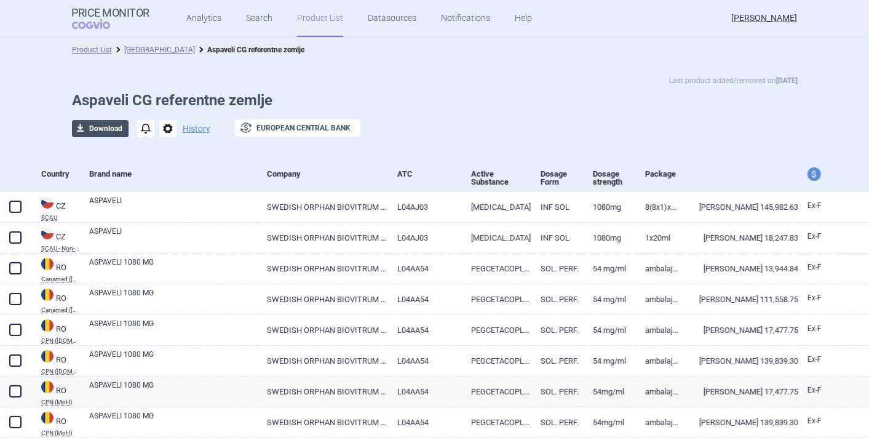
click at [92, 131] on button "download Download" at bounding box center [100, 128] width 57 height 17
select select "[PERSON_NAME]"
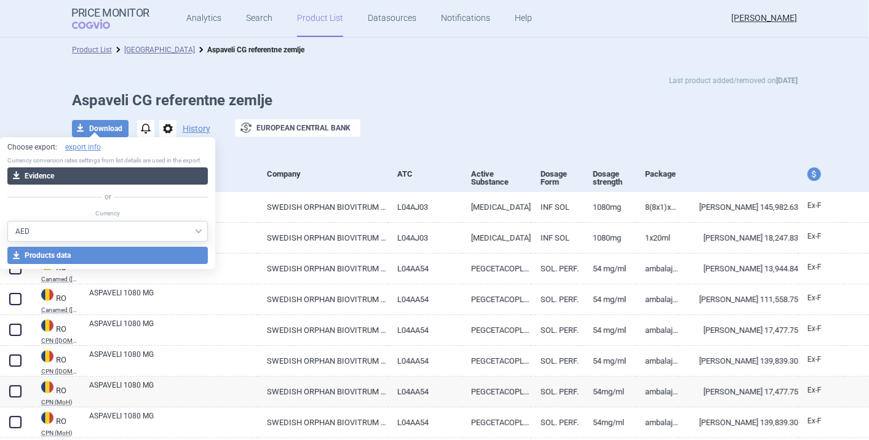
click at [79, 176] on button "download Evidence" at bounding box center [107, 175] width 200 height 17
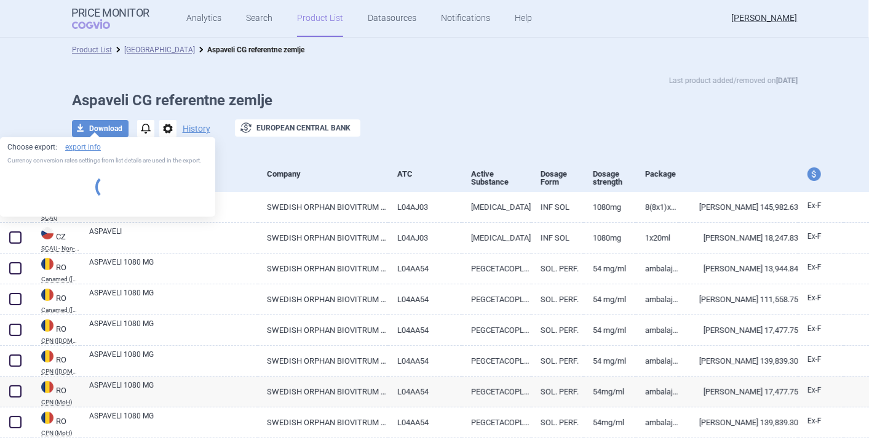
select select "[PERSON_NAME]"
